Goal: Task Accomplishment & Management: Manage account settings

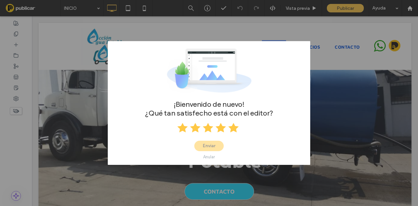
click at [231, 126] on icon at bounding box center [233, 127] width 10 height 10
click at [205, 143] on button "Enviar" at bounding box center [208, 146] width 29 height 10
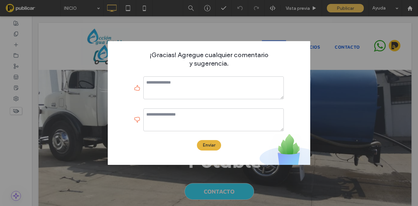
click at [211, 143] on button "Enviar" at bounding box center [209, 145] width 24 height 10
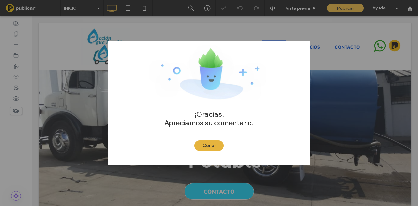
click at [212, 143] on button "Cerrar" at bounding box center [208, 145] width 29 height 10
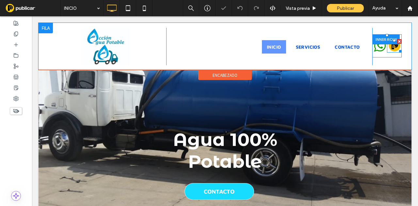
click at [387, 49] on img at bounding box center [394, 46] width 15 height 14
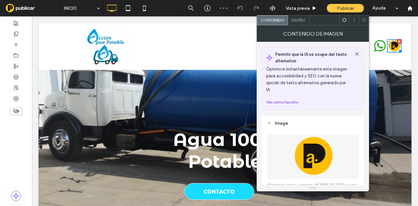
scroll to position [65, 0]
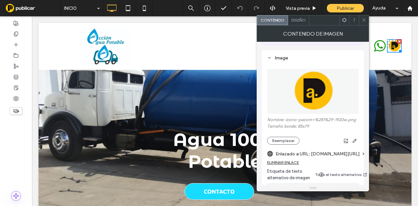
click at [366, 18] on icon at bounding box center [363, 20] width 5 height 5
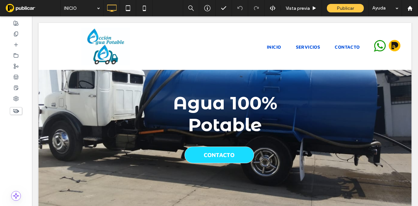
scroll to position [0, 0]
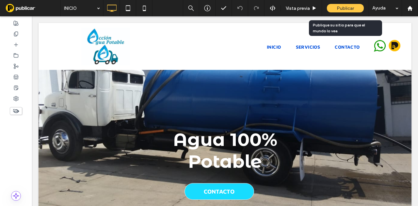
click at [346, 7] on span "Publicar" at bounding box center [345, 9] width 17 height 6
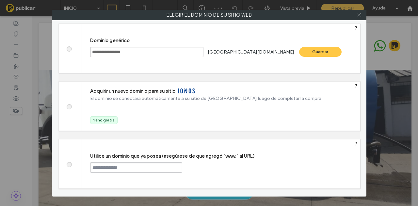
click at [299, 55] on div "Guardar" at bounding box center [320, 52] width 42 height 10
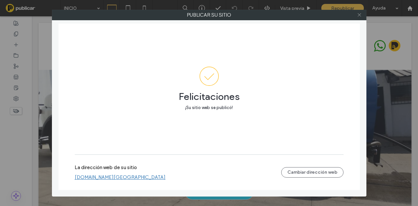
click at [358, 16] on icon at bounding box center [359, 14] width 5 height 5
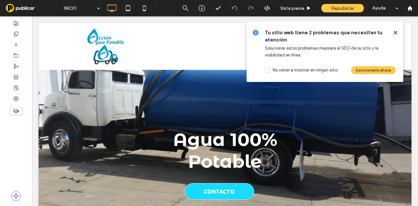
click at [396, 32] on icon at bounding box center [395, 32] width 5 height 5
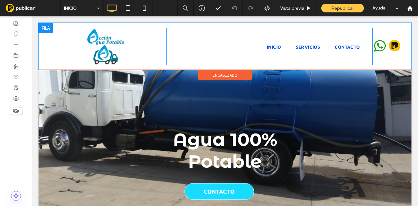
drag, startPoint x: 102, startPoint y: 175, endPoint x: 120, endPoint y: 67, distance: 109.9
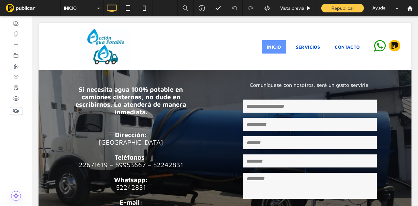
scroll to position [1347, 0]
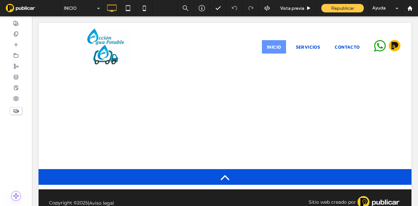
drag, startPoint x: 115, startPoint y: 110, endPoint x: 96, endPoint y: 196, distance: 88.4
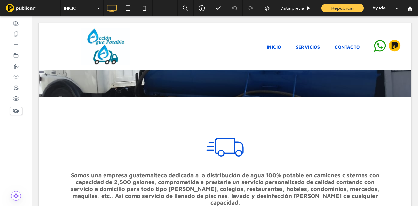
scroll to position [0, 0]
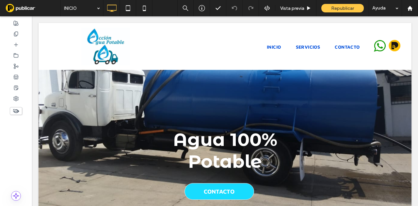
drag, startPoint x: 96, startPoint y: 194, endPoint x: 88, endPoint y: 81, distance: 112.6
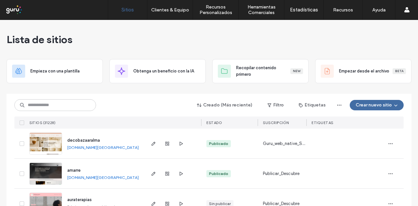
drag, startPoint x: 127, startPoint y: 136, endPoint x: 127, endPoint y: 4, distance: 131.3
